Goal: Task Accomplishment & Management: Manage account settings

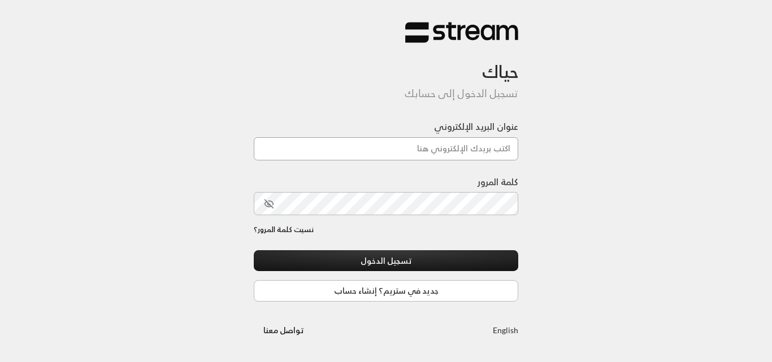
type input "[DOMAIN_NAME][EMAIL_ADDRESS][DOMAIN_NAME]"
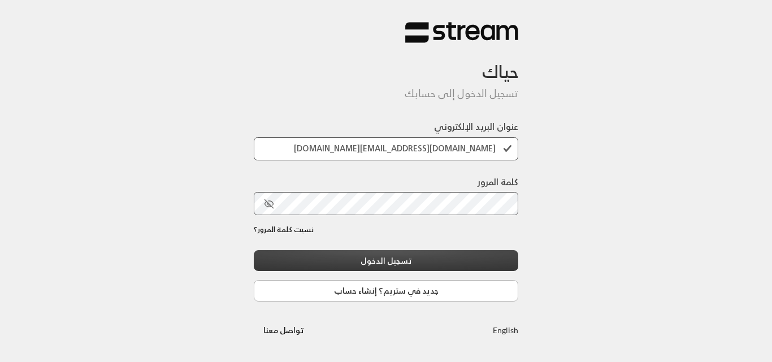
click at [370, 260] on button "تسجيل الدخول" at bounding box center [386, 260] width 264 height 21
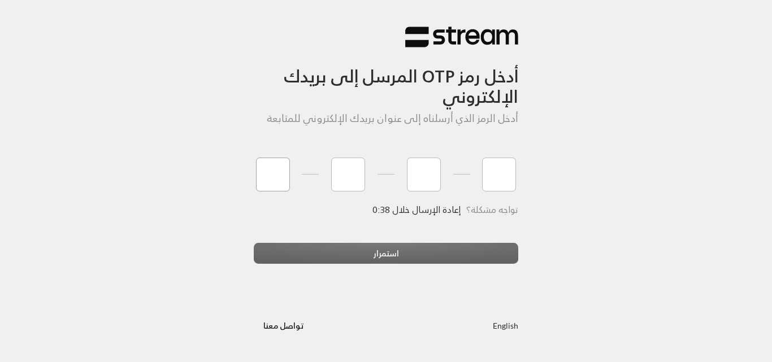
type input "6"
type input "5"
type input "6"
type input "2"
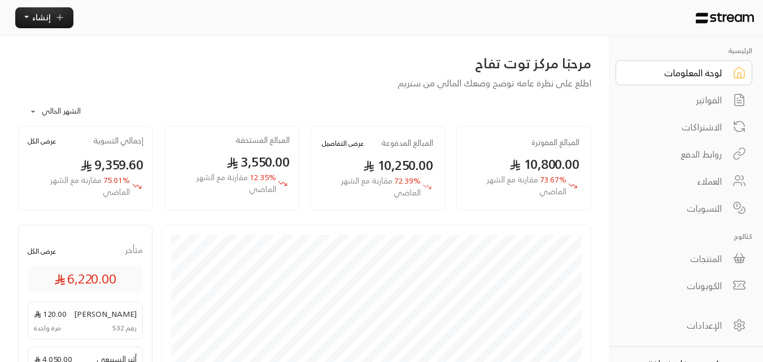
click at [720, 103] on div "الفواتير" at bounding box center [676, 100] width 91 height 14
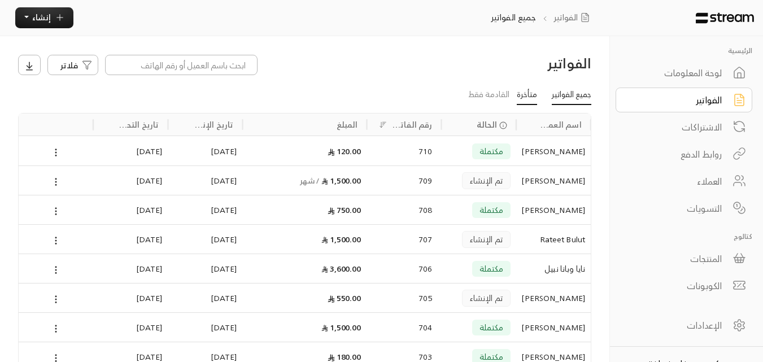
click at [526, 92] on link "متأخرة" at bounding box center [527, 95] width 20 height 20
